Goal: Task Accomplishment & Management: Complete application form

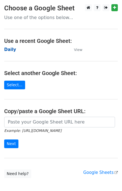
click at [10, 51] on strong "Daily" at bounding box center [10, 49] width 12 height 5
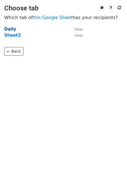
click at [10, 31] on strong "Daily" at bounding box center [10, 29] width 12 height 5
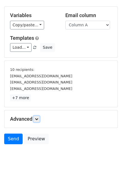
drag, startPoint x: 37, startPoint y: 116, endPoint x: 42, endPoint y: 116, distance: 5.3
click at [37, 117] on icon at bounding box center [36, 118] width 3 height 3
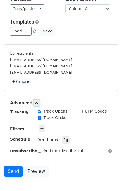
scroll to position [64, 0]
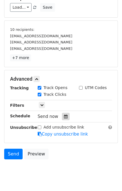
click at [64, 113] on div at bounding box center [66, 116] width 8 height 7
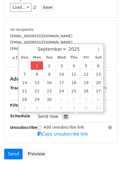
type input "2025-09-01 15:50"
type input "03"
type input "50"
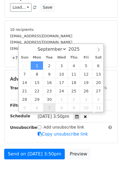
scroll to position [0, 0]
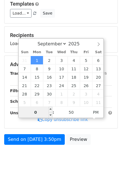
type input "03"
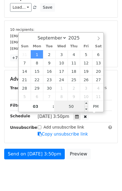
click at [64, 107] on input "50" at bounding box center [71, 106] width 34 height 11
type input "55"
type input "2025-09-01 15:55"
click at [100, 148] on form "Variables Copy/paste... {{Column A}} {{Column B}} {{Column C}} {{Column D}} {{C…" at bounding box center [61, 64] width 114 height 196
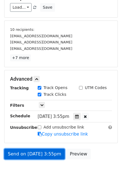
click at [45, 154] on link "Send on Sep 1 at 3:55pm" at bounding box center [34, 154] width 61 height 11
click at [25, 152] on link "Send on Sep 1 at 3:55pm" at bounding box center [34, 154] width 61 height 11
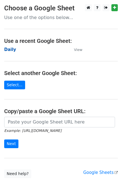
click at [12, 50] on strong "Daily" at bounding box center [10, 49] width 12 height 5
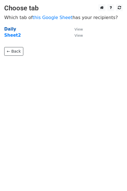
click at [6, 31] on strong "Daily" at bounding box center [10, 29] width 12 height 5
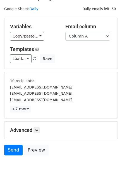
scroll to position [24, 0]
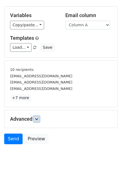
click at [37, 120] on icon at bounding box center [36, 118] width 3 height 3
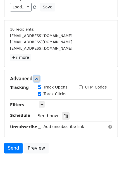
scroll to position [65, 0]
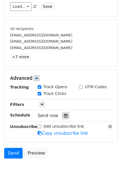
click at [65, 112] on div at bounding box center [66, 115] width 8 height 7
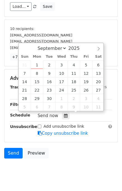
click at [75, 159] on div "Send Preview" at bounding box center [61, 154] width 122 height 13
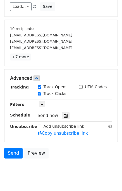
scroll to position [0, 0]
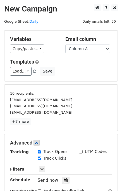
click at [78, 13] on h2 "New Campaign" at bounding box center [61, 9] width 114 height 10
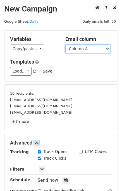
click at [86, 50] on select "Column A Column B Column C Column D Column E" at bounding box center [88, 49] width 45 height 9
select select "Column B"
click at [66, 45] on select "Column A Column B Column C Column D Column E" at bounding box center [88, 49] width 45 height 9
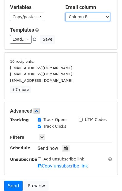
scroll to position [78, 0]
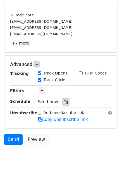
click at [64, 102] on icon at bounding box center [66, 102] width 4 height 4
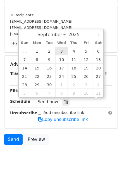
scroll to position [0, 0]
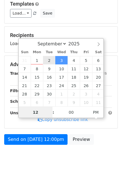
type input "2025-09-02 12:00"
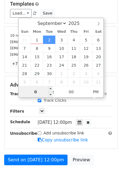
scroll to position [78, 0]
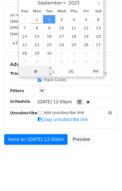
type input "02"
type input "2025-09-02 14:00"
click at [104, 148] on body "New Campaign Daily emails left: 50 Google Sheet: Daily Variables Copy/paste... …" at bounding box center [61, 48] width 122 height 244
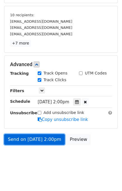
click at [37, 137] on link "Send on Sep 2 at 2:00pm" at bounding box center [34, 139] width 61 height 11
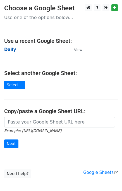
click at [11, 51] on strong "Daily" at bounding box center [10, 49] width 12 height 5
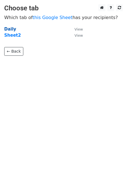
click at [8, 31] on strong "Daily" at bounding box center [10, 29] width 12 height 5
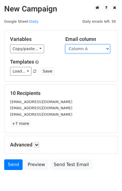
click at [77, 49] on select "Column A Column B Column C Column D Column E" at bounding box center [88, 49] width 45 height 9
click at [81, 51] on select "Column A Column B Column C Column D Column E" at bounding box center [88, 49] width 45 height 9
select select "Column C"
click at [66, 45] on select "Column A Column B Column C Column D Column E" at bounding box center [88, 49] width 45 height 9
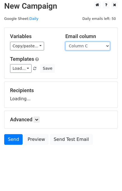
scroll to position [3, 0]
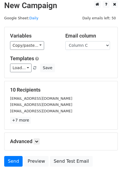
click at [36, 121] on p "+7 more" at bounding box center [61, 120] width 102 height 7
click at [36, 142] on link at bounding box center [37, 141] width 6 height 6
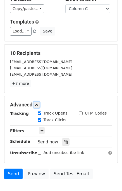
scroll to position [64, 0]
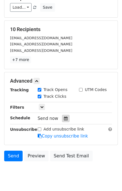
click at [64, 117] on icon at bounding box center [66, 118] width 4 height 4
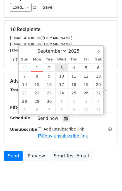
type input "2025-09-03 12:00"
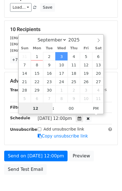
scroll to position [0, 0]
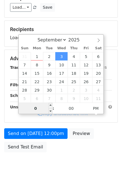
type input "03"
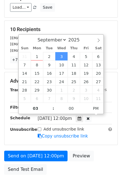
type input "2025-09-03 15:00"
click at [95, 154] on div "Send on Sep 3 at 12:00pm Preview Send Test Email" at bounding box center [61, 164] width 122 height 27
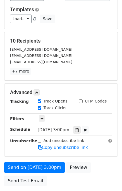
scroll to position [71, 0]
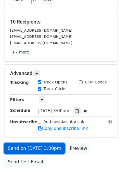
click at [49, 150] on link "Send on Sep 3 at 3:00pm" at bounding box center [34, 148] width 61 height 11
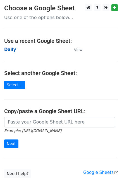
click at [8, 47] on strong "Daily" at bounding box center [10, 49] width 12 height 5
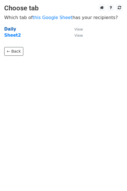
click at [8, 28] on strong "Daily" at bounding box center [10, 29] width 12 height 5
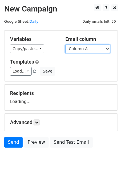
click at [97, 46] on select "Column A Column B Column C Column D Column E" at bounding box center [88, 49] width 45 height 9
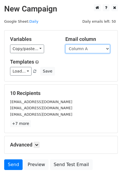
drag, startPoint x: 92, startPoint y: 49, endPoint x: 93, endPoint y: 52, distance: 3.3
click at [92, 49] on select "Column A Column B Column C Column D Column E" at bounding box center [88, 49] width 45 height 9
select select "Column D"
click at [66, 45] on select "Column A Column B Column C Column D Column E" at bounding box center [88, 49] width 45 height 9
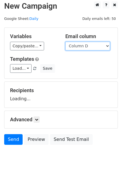
scroll to position [3, 0]
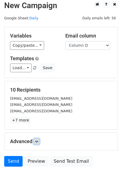
click at [38, 140] on icon at bounding box center [36, 141] width 3 height 3
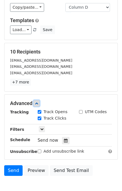
scroll to position [64, 0]
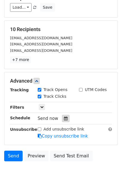
click at [64, 119] on icon at bounding box center [66, 118] width 4 height 4
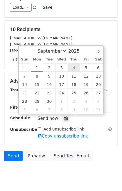
type input "2025-09-04 12:00"
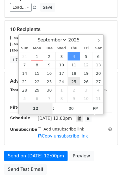
scroll to position [0, 0]
type input "04"
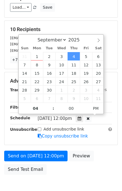
type input "2025-09-04 16:00"
click at [90, 153] on div "Send on Sep 4 at 12:00pm Preview Send Test Email" at bounding box center [61, 164] width 122 height 27
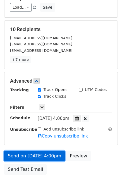
click at [43, 155] on link "Send on Sep 4 at 4:00pm" at bounding box center [34, 156] width 61 height 11
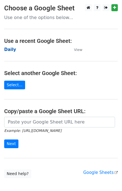
click at [9, 50] on strong "Daily" at bounding box center [10, 49] width 12 height 5
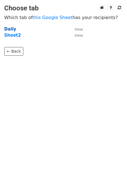
click at [9, 31] on strong "Daily" at bounding box center [10, 29] width 12 height 5
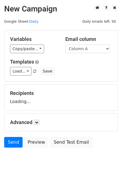
click at [92, 44] on div "Email column Column A Column B Column C Column D Column E" at bounding box center [88, 44] width 55 height 17
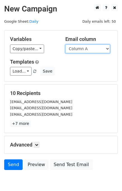
click at [90, 50] on select "Column A Column B Column C Column D Column E" at bounding box center [88, 49] width 45 height 9
select select "Column E"
click at [66, 45] on select "Column A Column B Column C Column D Column E" at bounding box center [88, 49] width 45 height 9
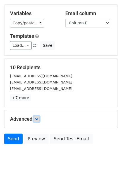
click at [36, 116] on link at bounding box center [37, 119] width 6 height 6
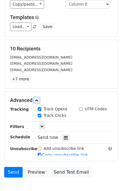
scroll to position [65, 0]
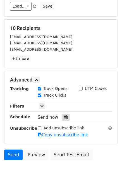
click at [64, 116] on icon at bounding box center [66, 117] width 4 height 4
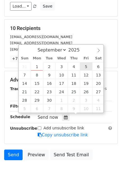
type input "[DATE] 12:00"
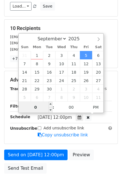
type input "05"
type input "[DATE] 17:00"
click at [97, 157] on div "Send on [DATE] 12:00pm Preview Send Test Email" at bounding box center [61, 162] width 122 height 27
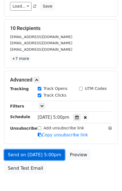
click at [43, 152] on link "Send on [DATE] 5:00pm" at bounding box center [34, 154] width 61 height 11
